Goal: Register for event/course

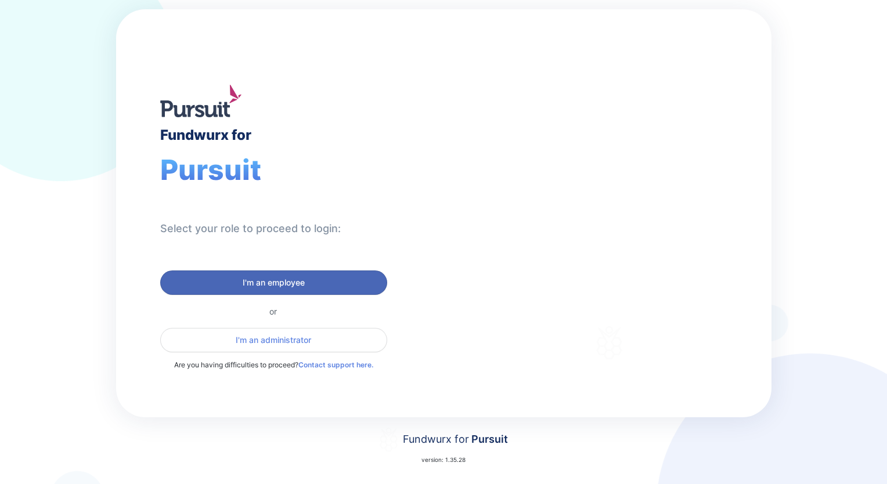
click at [296, 280] on span "I'm an employee" at bounding box center [274, 283] width 62 height 12
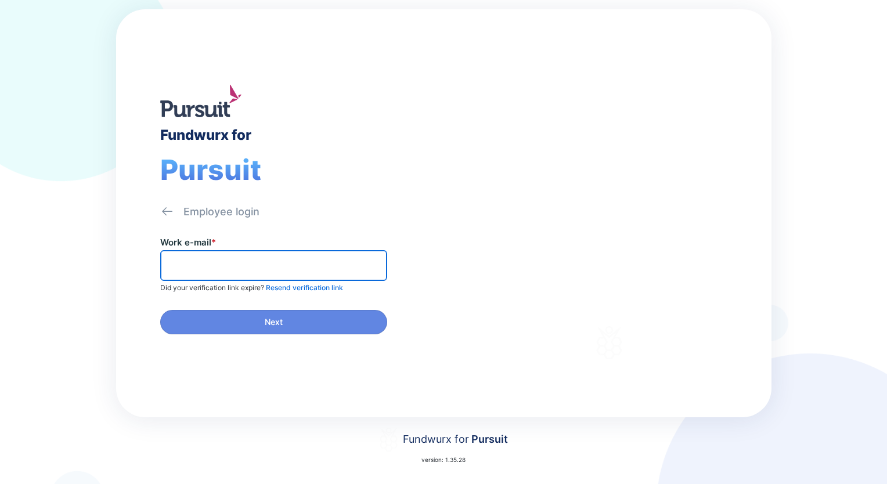
click at [237, 262] on input "text" at bounding box center [273, 266] width 217 height 18
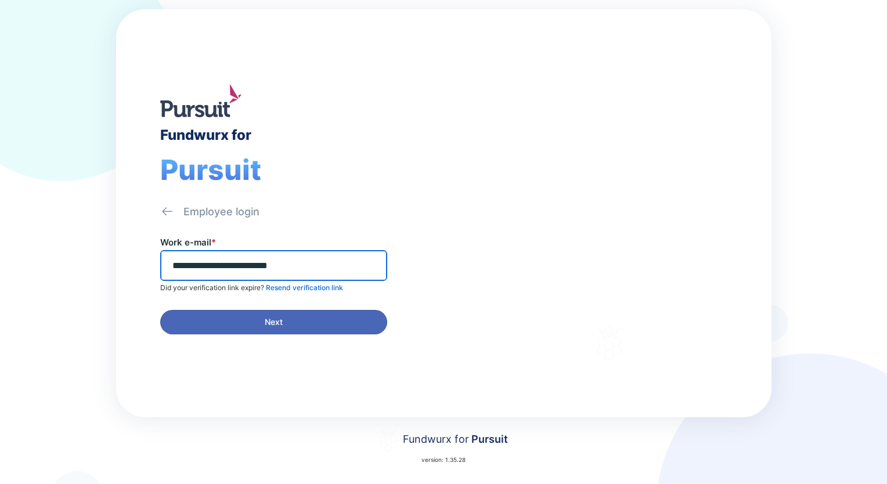
type input "**********"
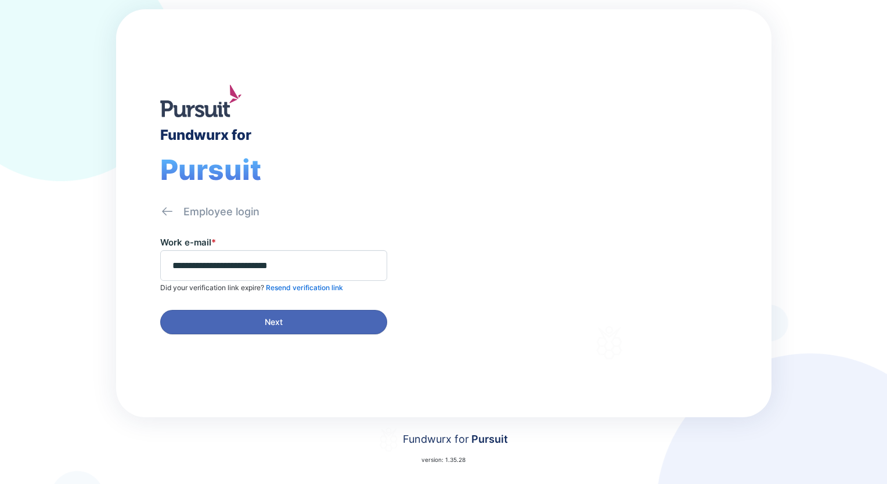
click at [270, 329] on button "Next" at bounding box center [273, 322] width 227 height 24
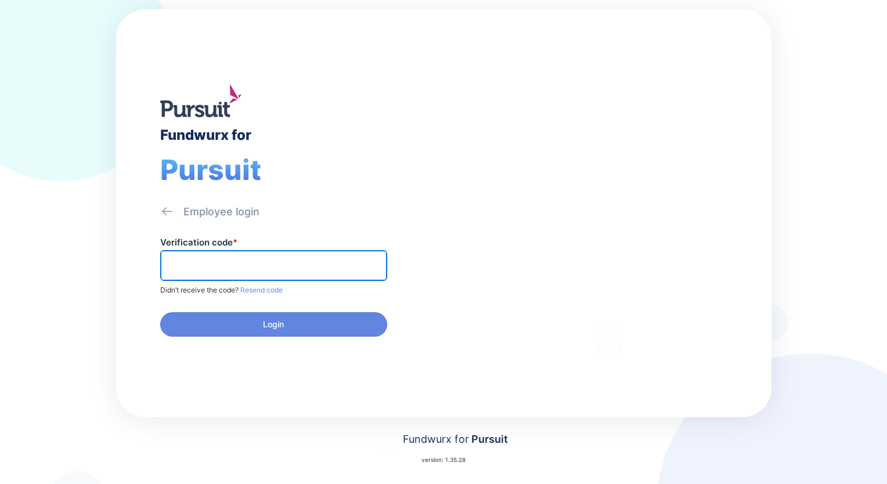
click at [258, 267] on input "text" at bounding box center [273, 266] width 217 height 18
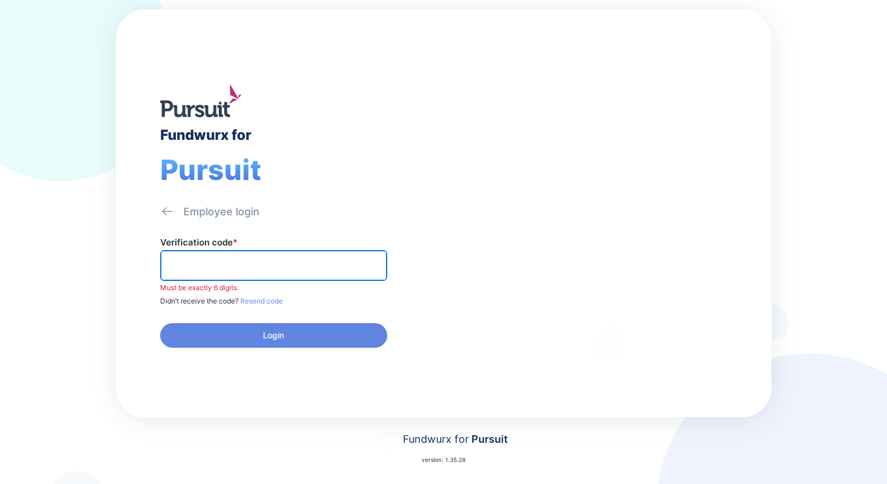
paste input "******"
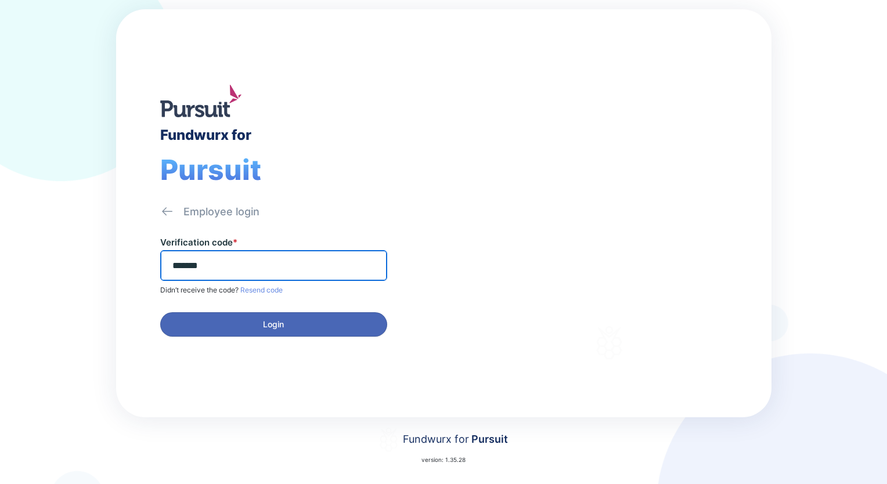
type input "******"
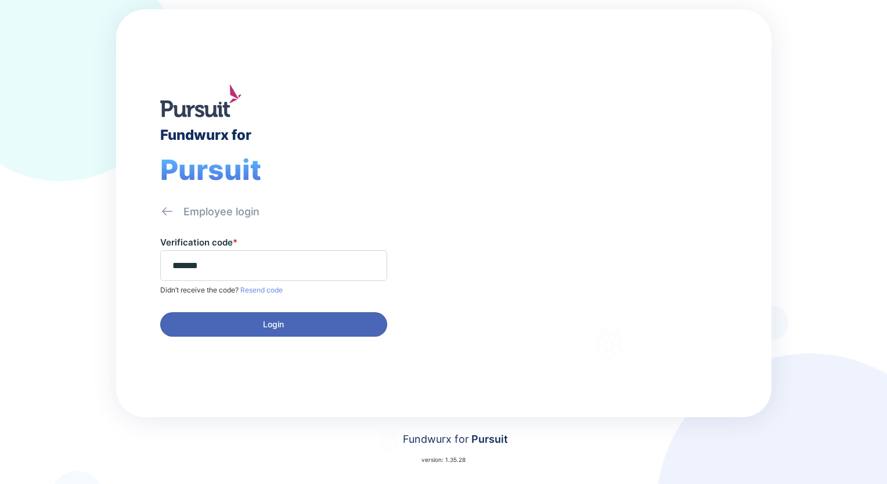
click at [248, 327] on span "Login" at bounding box center [274, 325] width 212 height 12
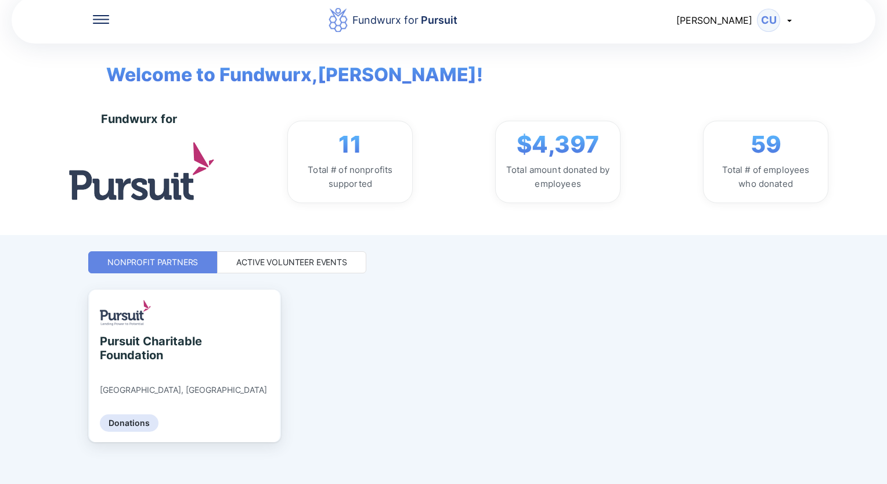
scroll to position [19, 0]
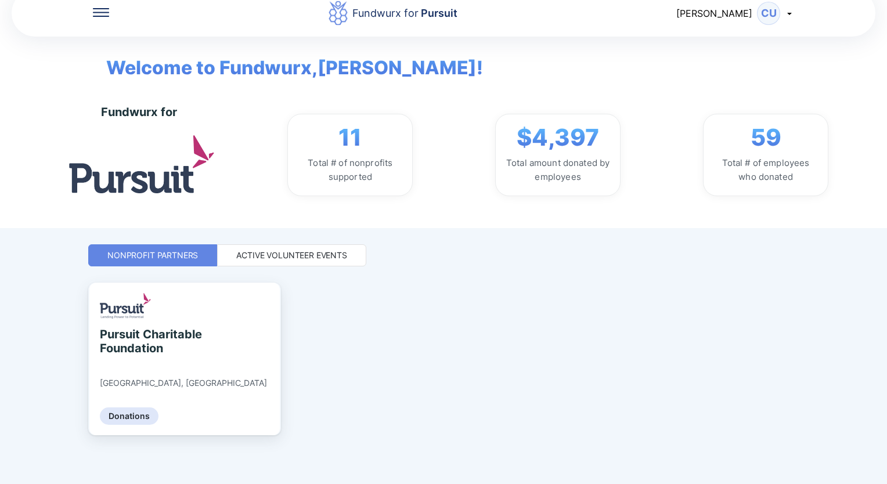
click at [302, 259] on div "Active Volunteer Events" at bounding box center [291, 256] width 111 height 12
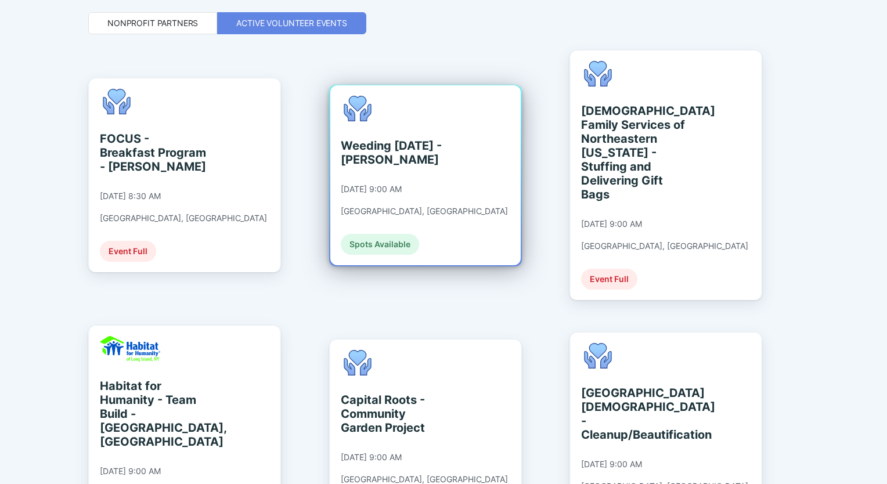
scroll to position [367, 0]
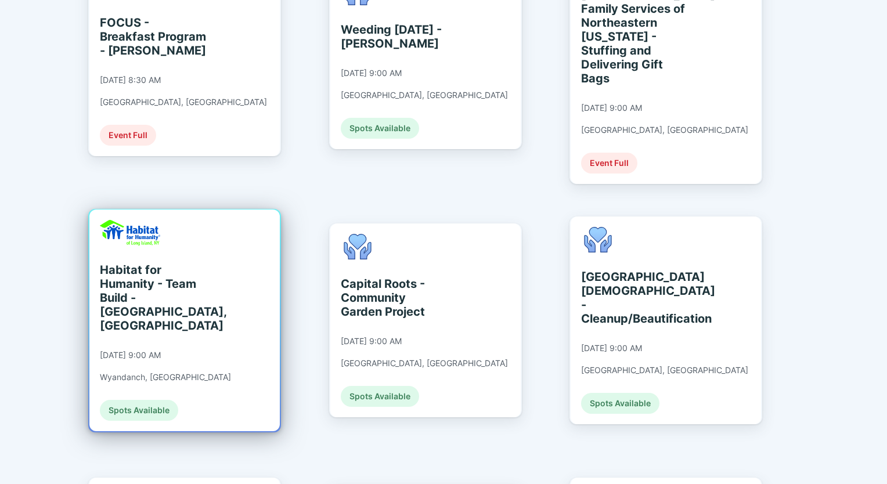
click at [170, 279] on div "Habitat for Humanity - Team Build - [GEOGRAPHIC_DATA], [GEOGRAPHIC_DATA]" at bounding box center [153, 298] width 106 height 70
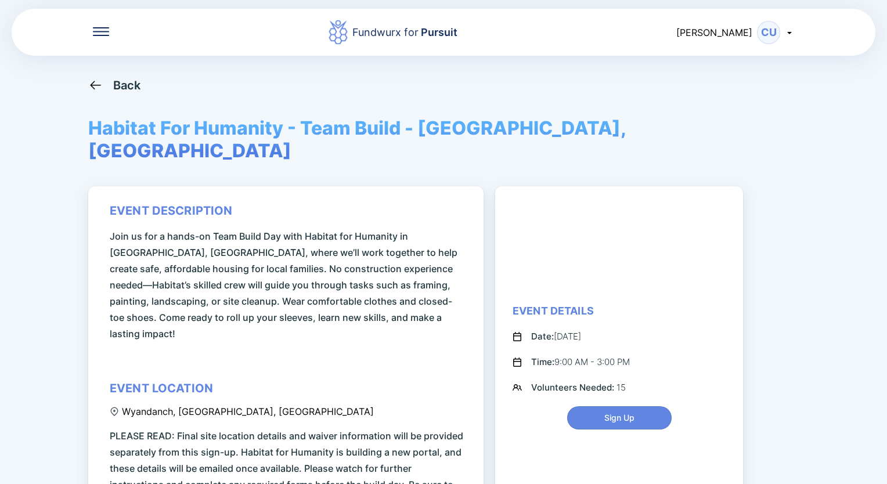
scroll to position [58, 0]
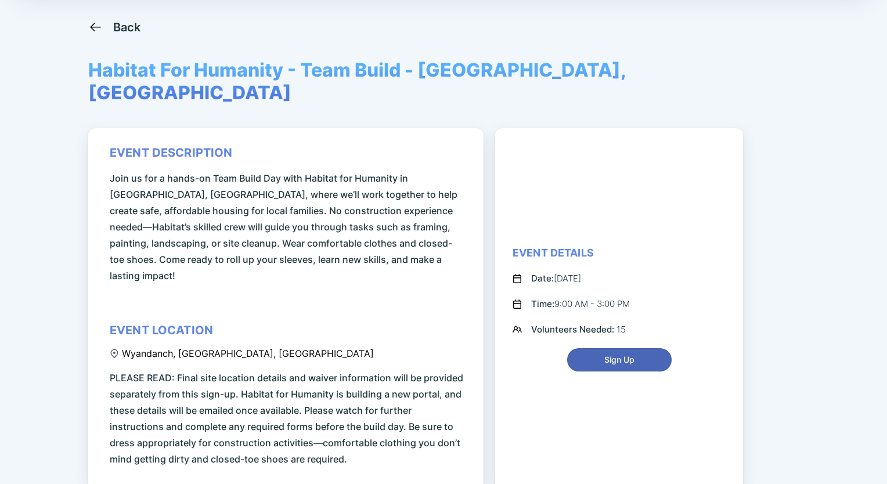
click at [617, 354] on span "Sign Up" at bounding box center [619, 360] width 30 height 12
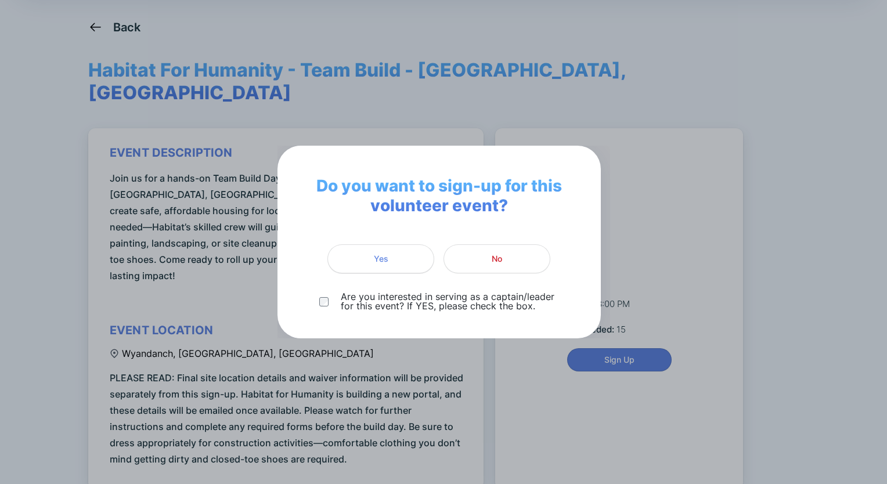
click at [392, 260] on span "Yes" at bounding box center [381, 259] width 92 height 12
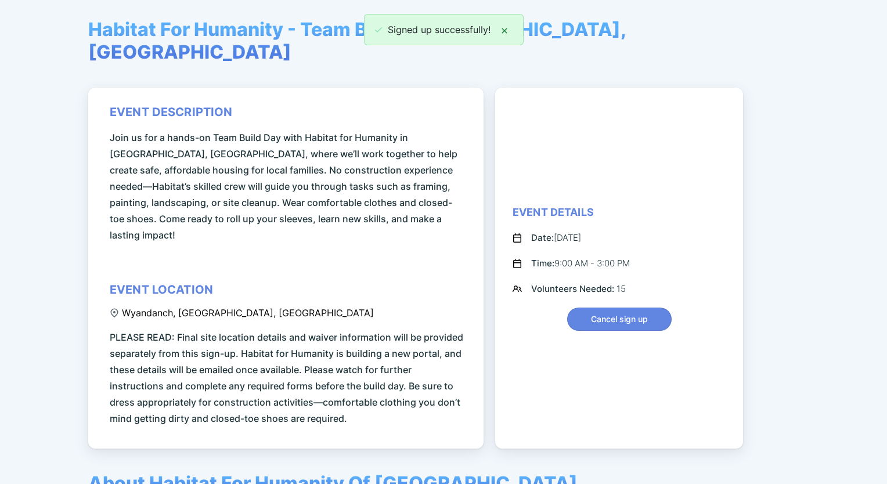
scroll to position [0, 0]
